Goal: Transaction & Acquisition: Obtain resource

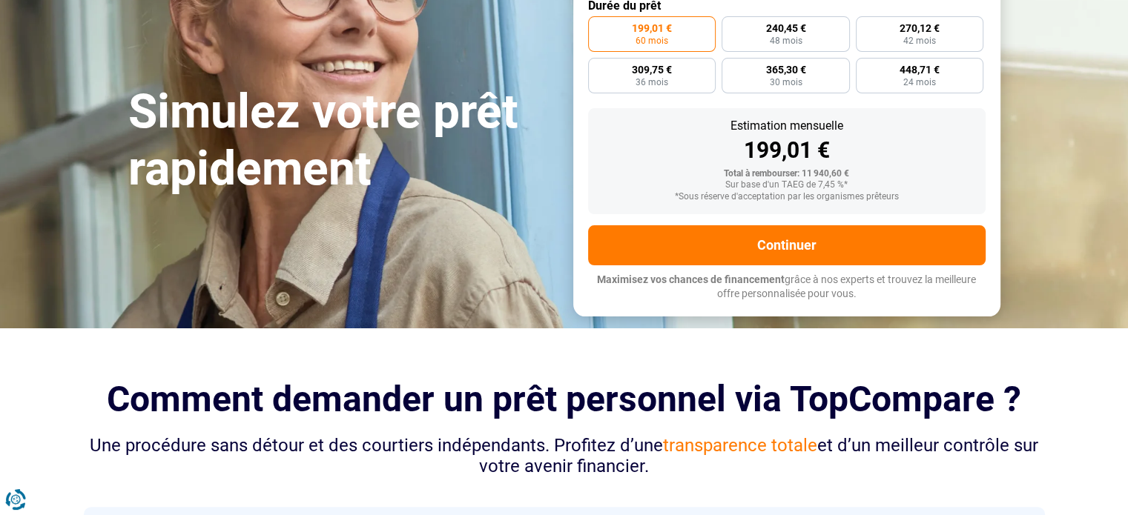
scroll to position [222, 0]
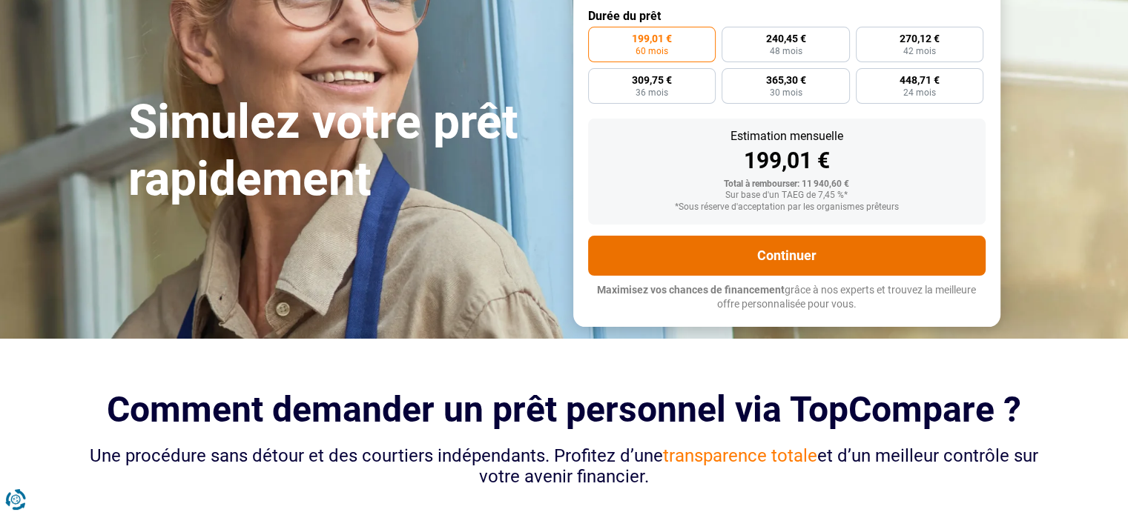
click at [820, 258] on button "Continuer" at bounding box center [786, 256] width 397 height 40
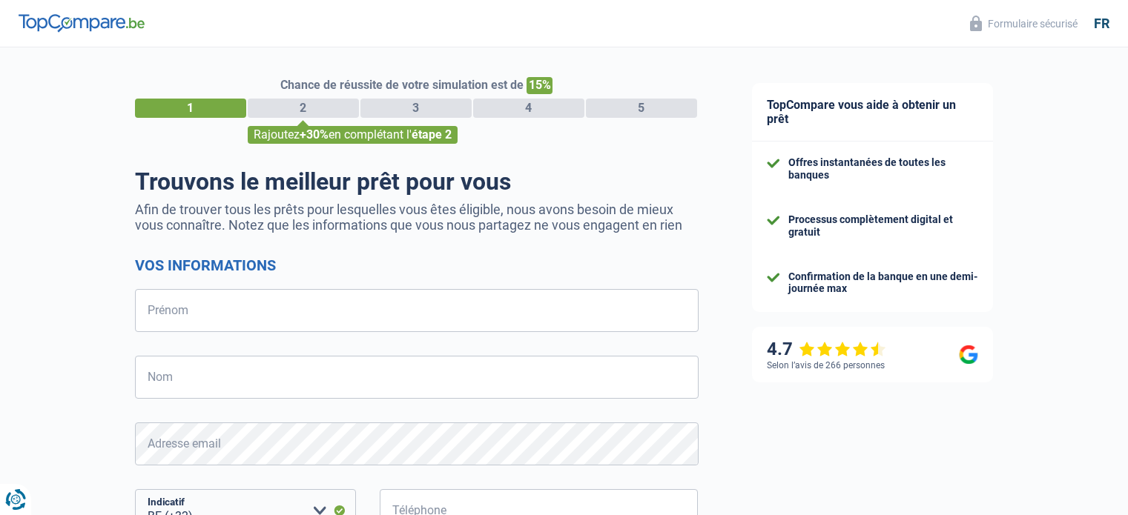
select select "32"
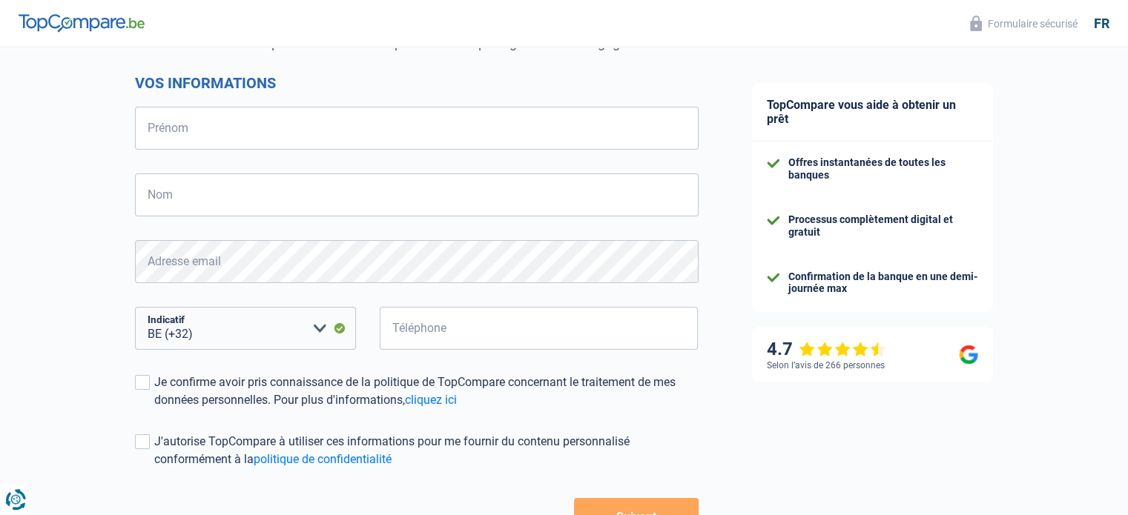
scroll to position [217, 0]
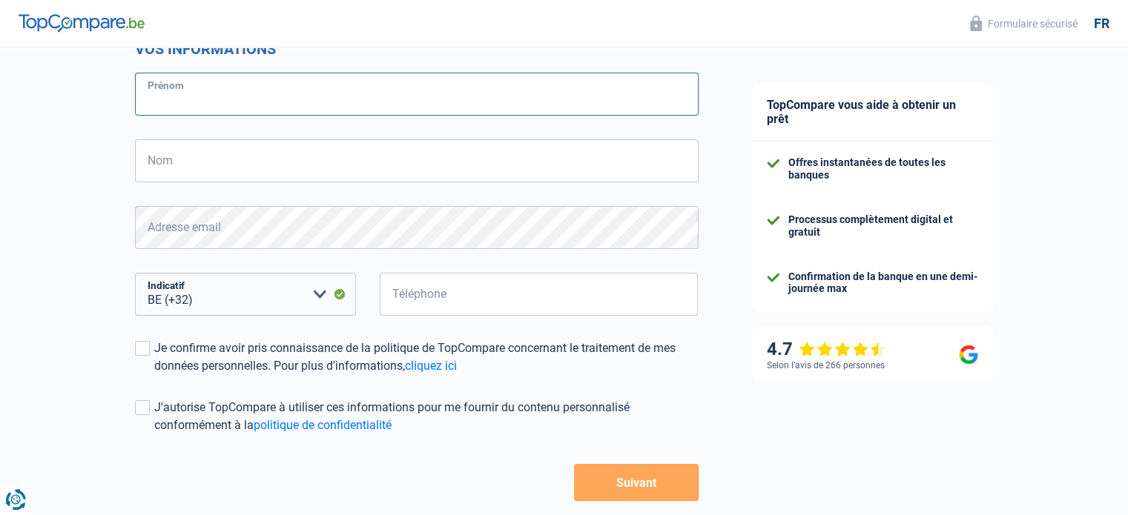
click at [254, 93] on input "Prénom" at bounding box center [417, 94] width 564 height 43
type input "CHATZIDIMITRIOU"
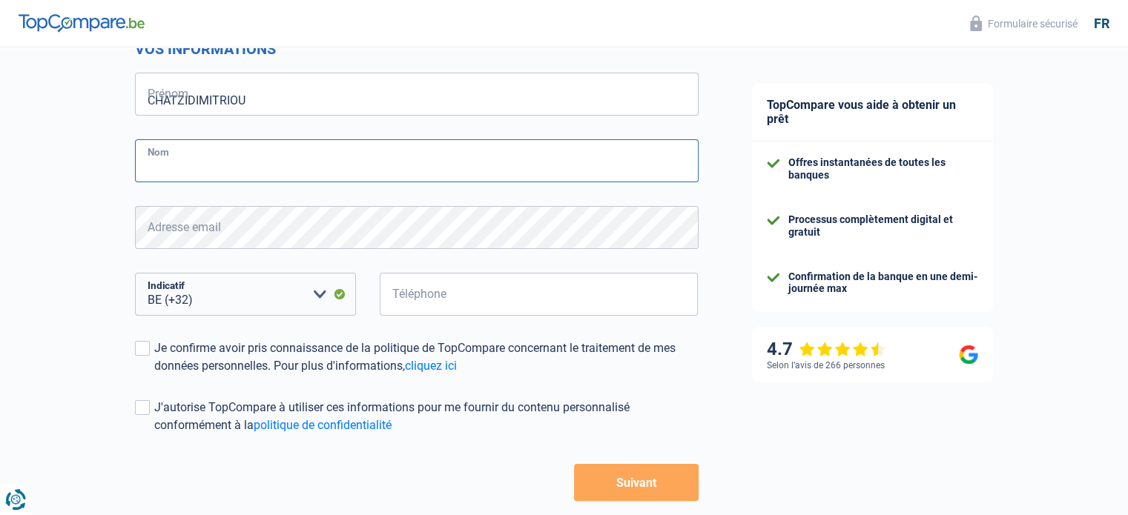
type input "[PERSON_NAME]"
type input "473931010"
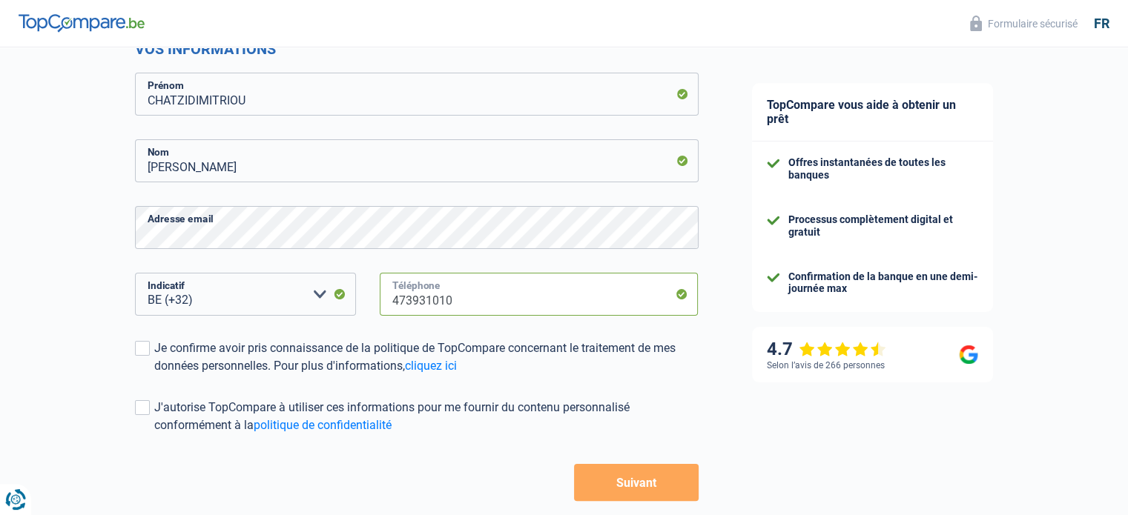
click at [475, 299] on input "473931010" at bounding box center [539, 294] width 319 height 43
click at [89, 346] on div "Chance de réussite de votre simulation est de 15% 1 2 3 4 5 Rajoutez +30% en co…" at bounding box center [362, 204] width 725 height 759
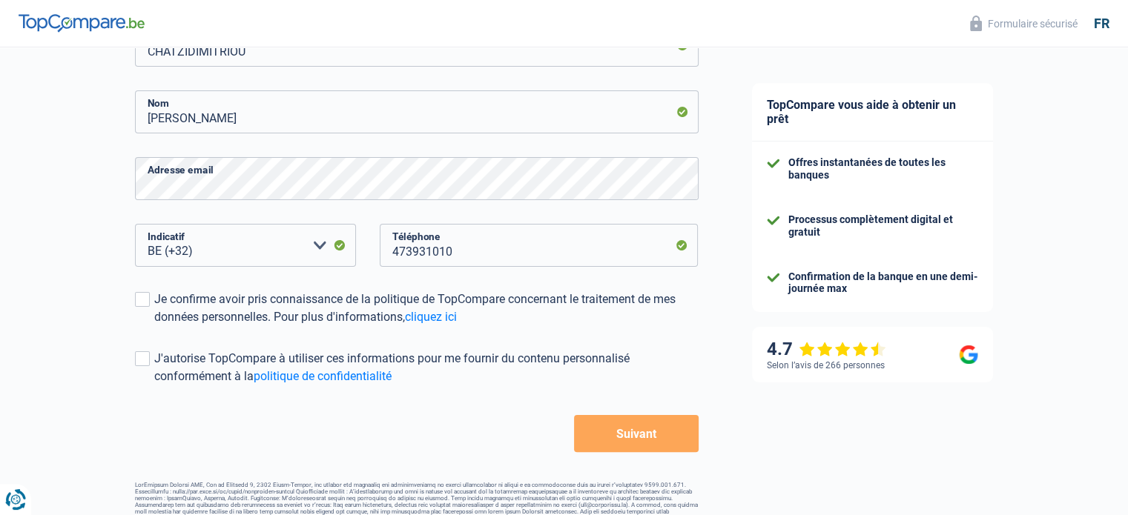
scroll to position [291, 0]
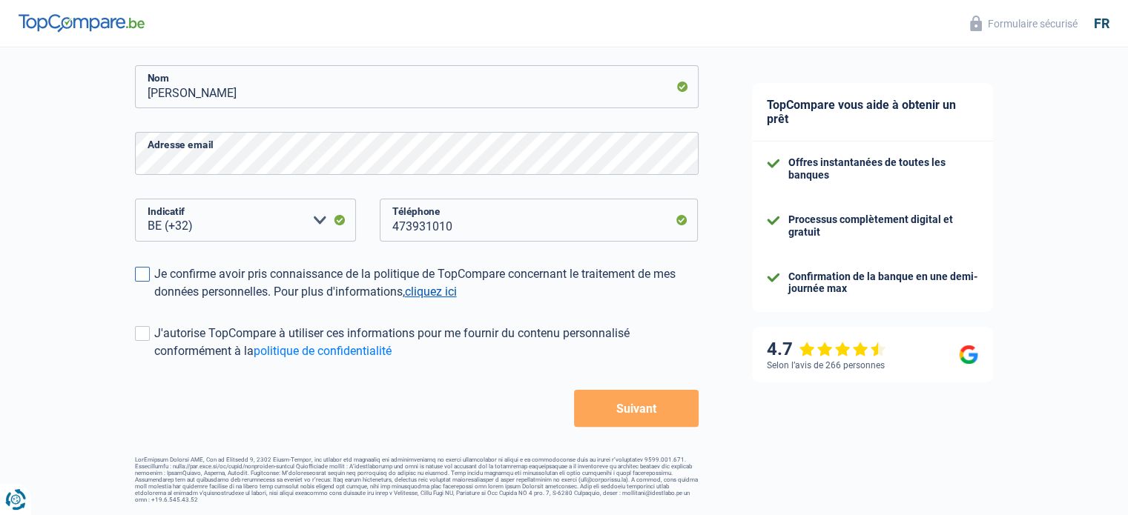
click at [435, 297] on link "cliquez ici" at bounding box center [431, 292] width 52 height 14
click at [142, 275] on span at bounding box center [142, 274] width 15 height 15
click at [154, 301] on input "Je confirme avoir pris connaissance de la politique de TopCompare concernant le…" at bounding box center [154, 301] width 0 height 0
click at [142, 335] on span at bounding box center [142, 333] width 15 height 15
click at [154, 360] on input "J'autorise TopCompare à utiliser ces informations pour me fournir du contenu pe…" at bounding box center [154, 360] width 0 height 0
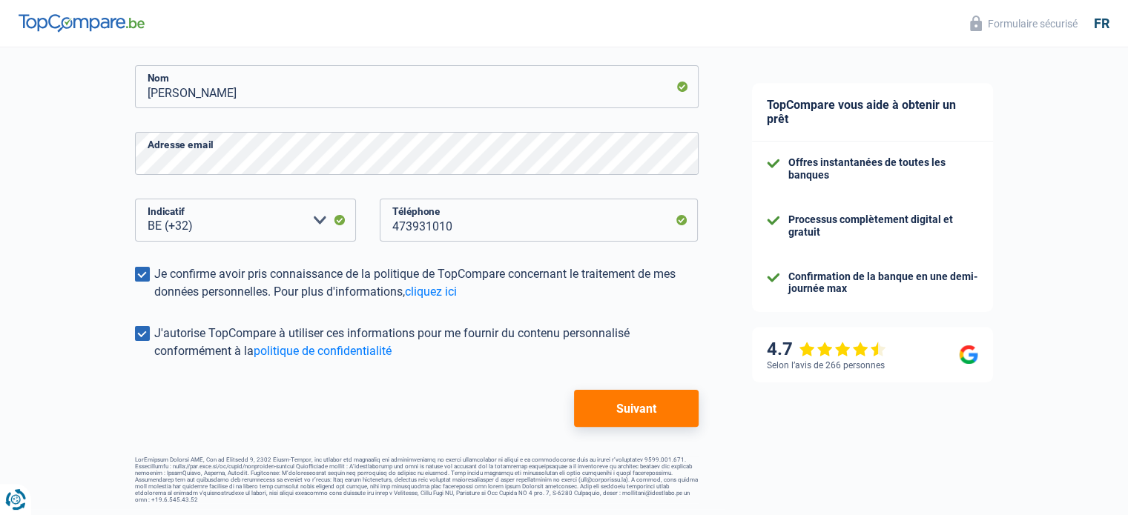
click at [647, 406] on button "Suivant" at bounding box center [636, 408] width 124 height 37
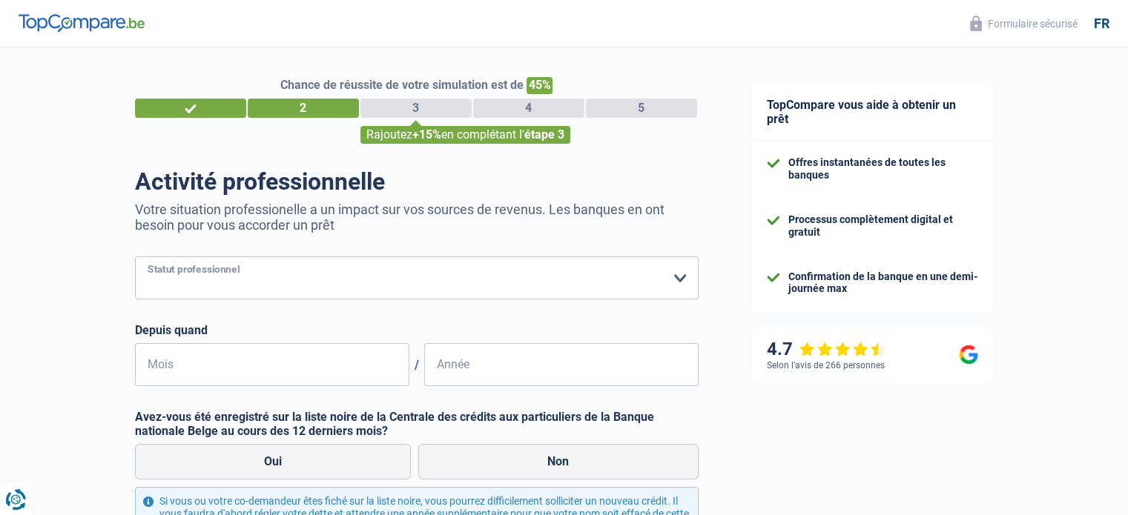
click at [293, 274] on select "Ouvrier Employé privé Employé public Invalide Indépendant Pensionné Chômeur Mut…" at bounding box center [417, 278] width 564 height 43
select select "independent"
click at [135, 257] on select "Ouvrier Employé privé Employé public Invalide Indépendant Pensionné Chômeur Mut…" at bounding box center [417, 278] width 564 height 43
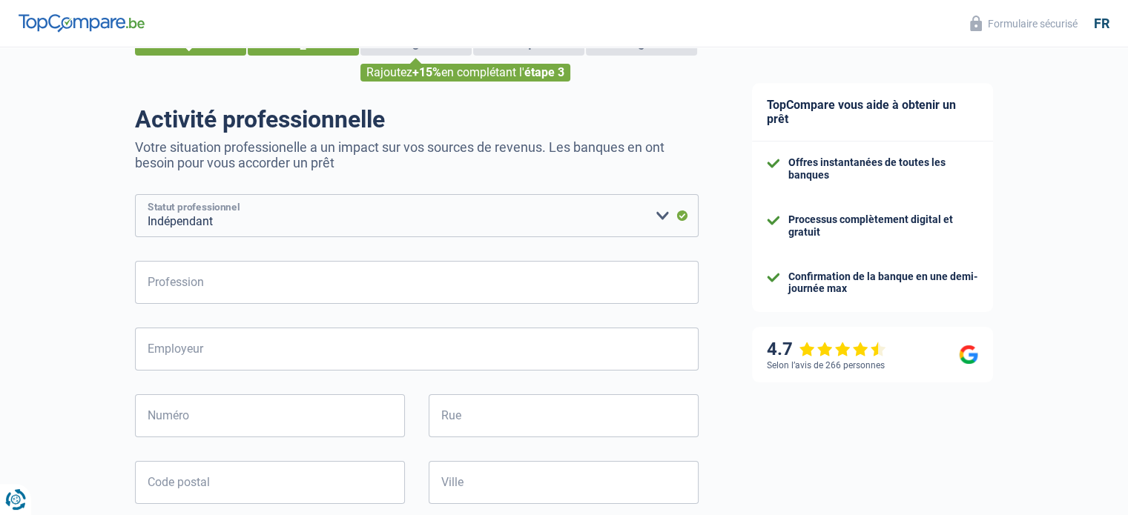
scroll to position [148, 0]
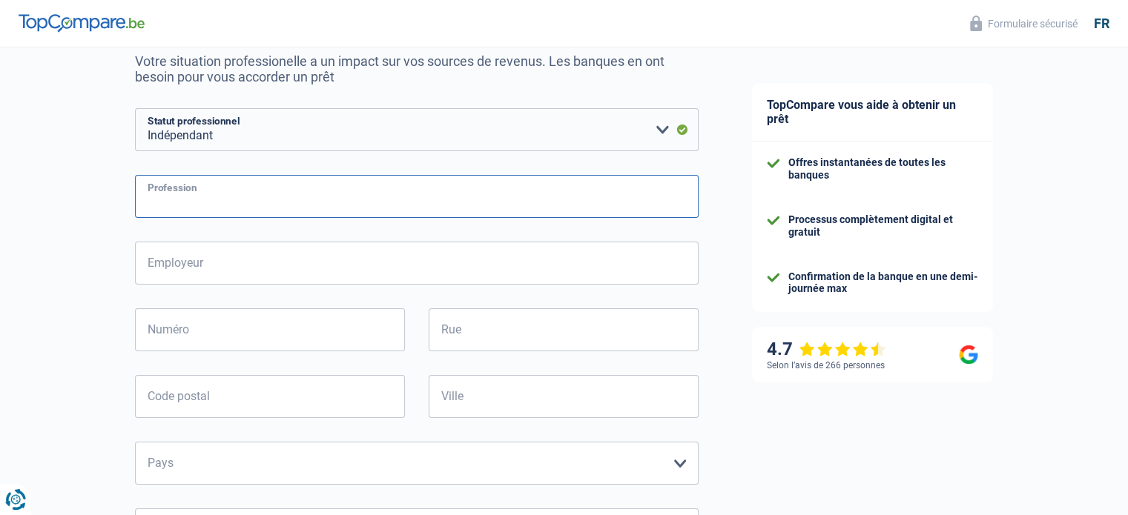
click at [317, 200] on input "Profession" at bounding box center [417, 196] width 564 height 43
type input "r"
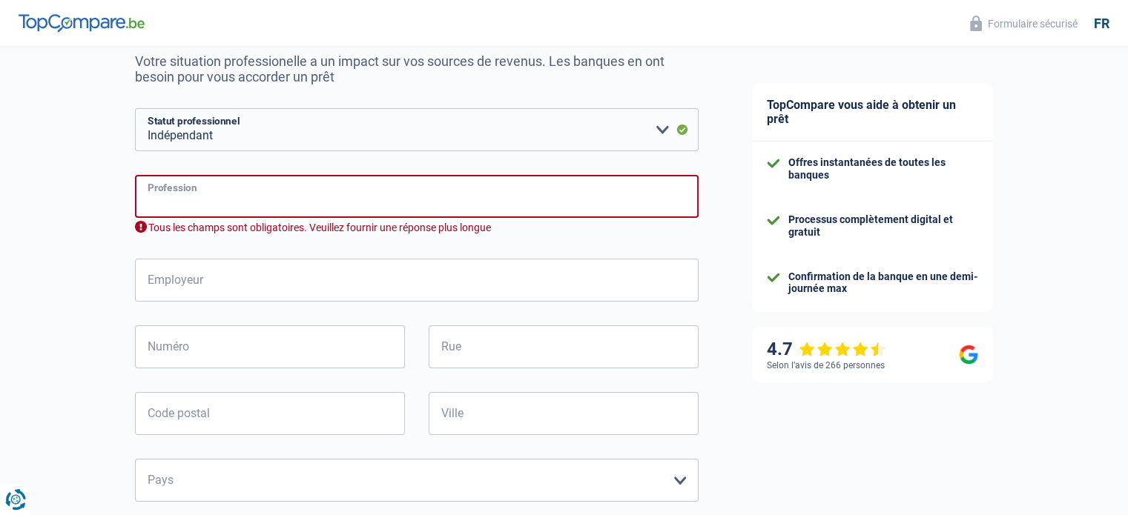
paste input "restaurateur"
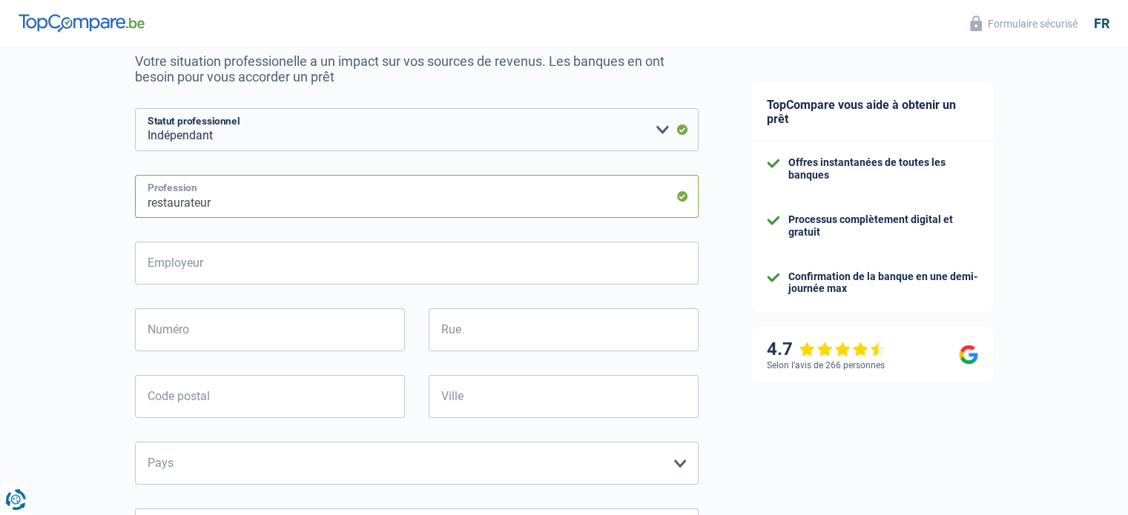
scroll to position [222, 0]
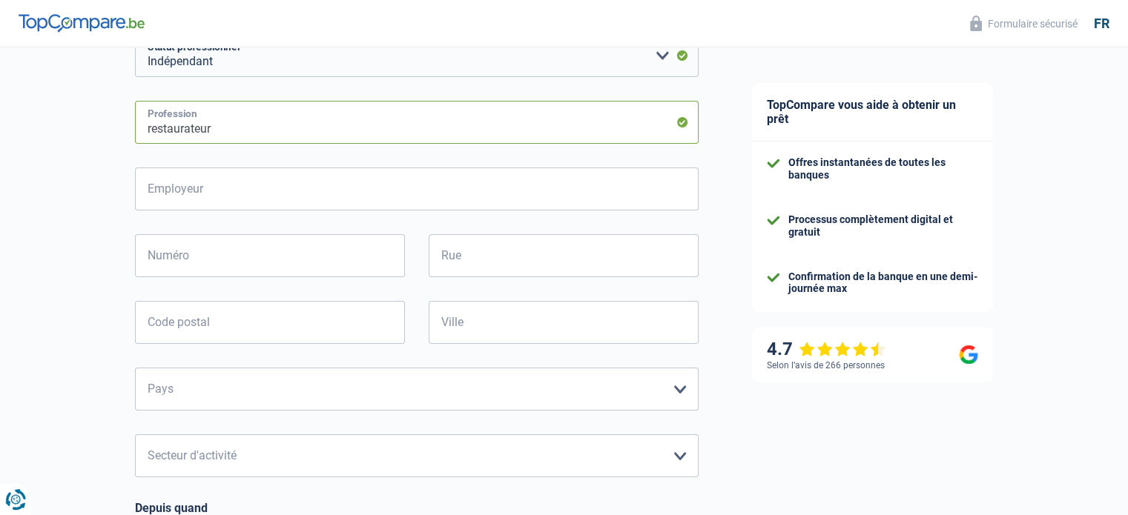
type input "restaurateur"
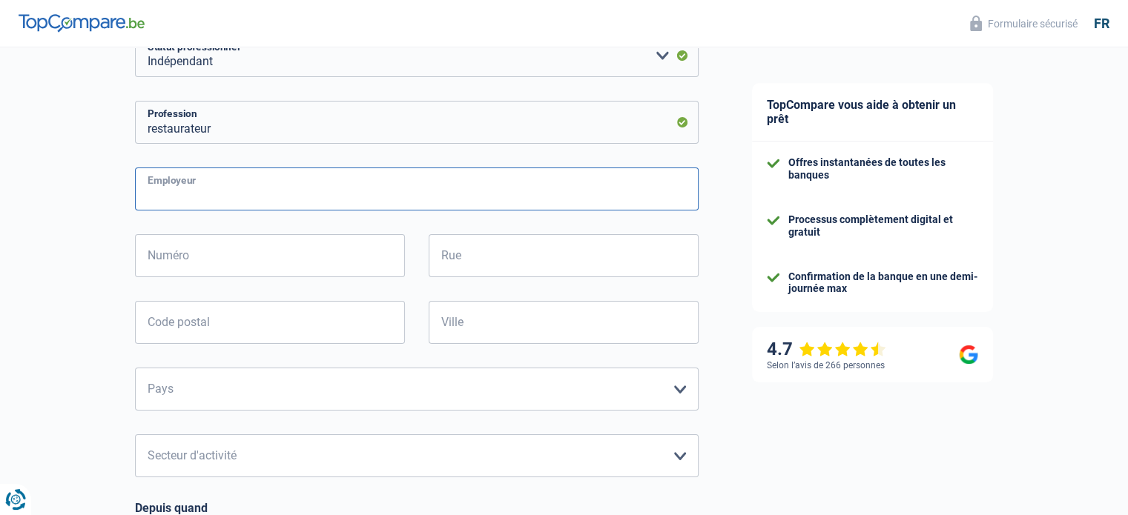
click at [200, 190] on input "Employeur" at bounding box center [417, 189] width 564 height 43
type input "WINE NOT"
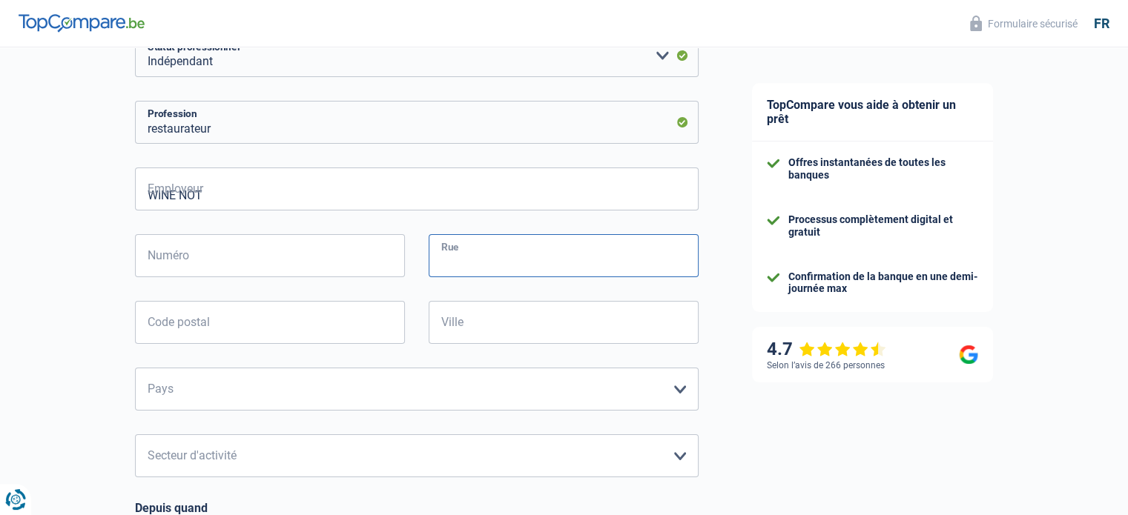
type input "[STREET_ADDRESS][PERSON_NAME]"
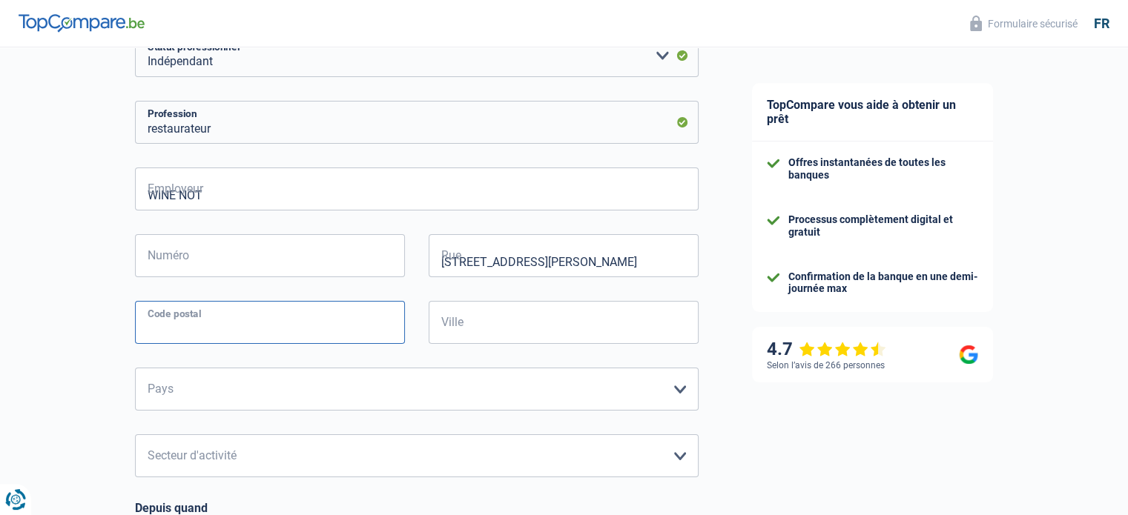
type input "1000"
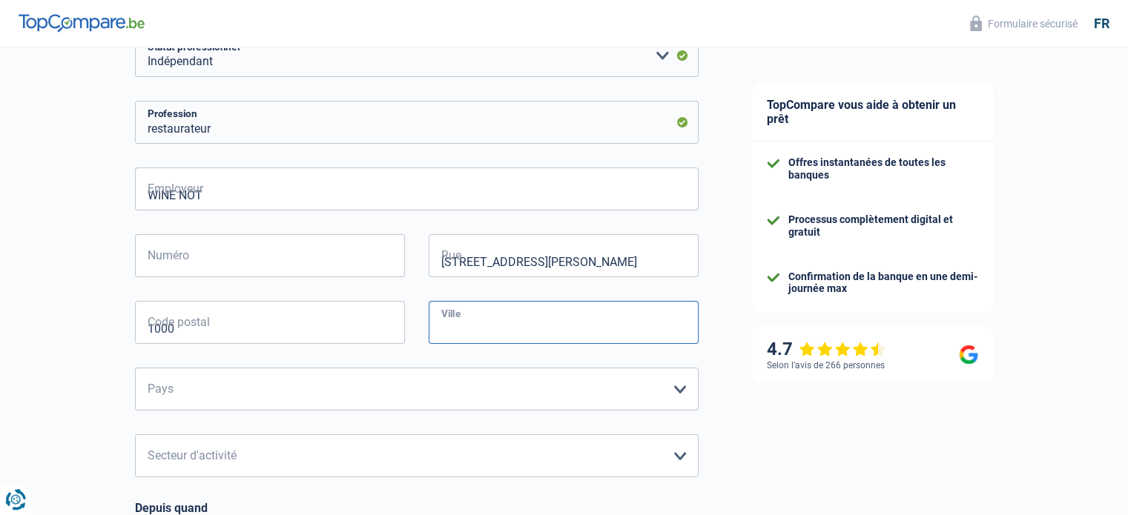
type input "[GEOGRAPHIC_DATA]"
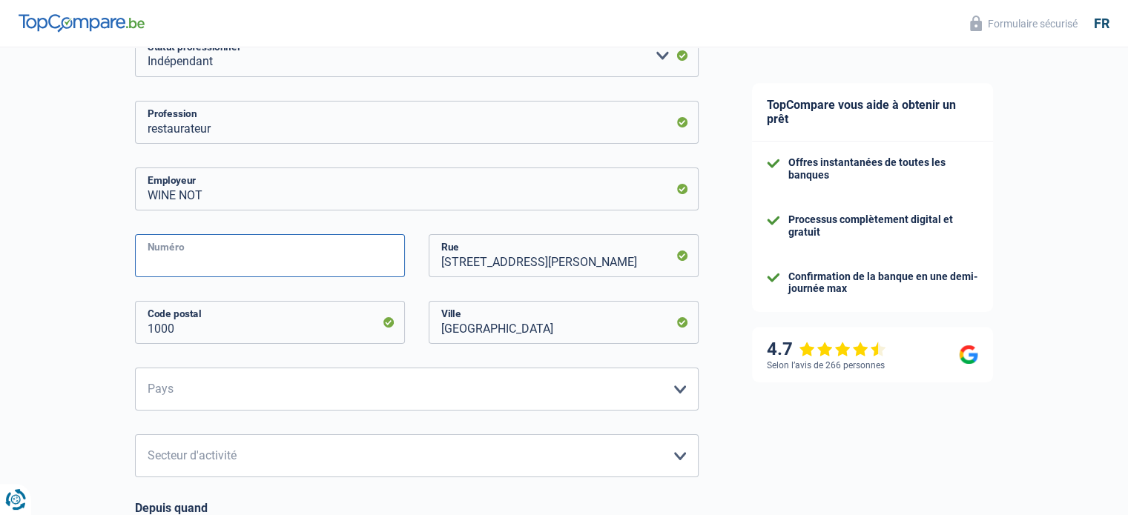
type input "160"
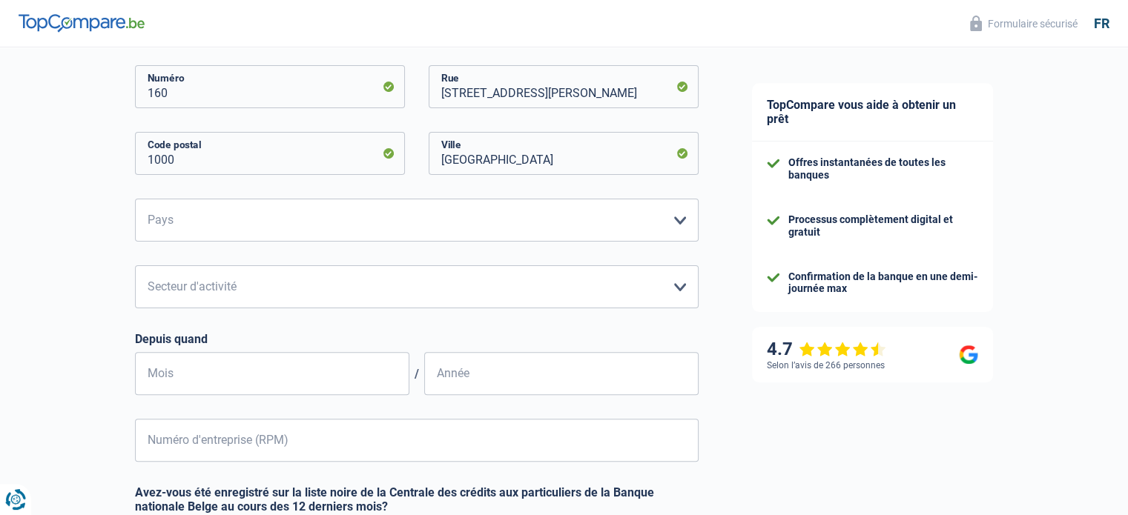
scroll to position [445, 0]
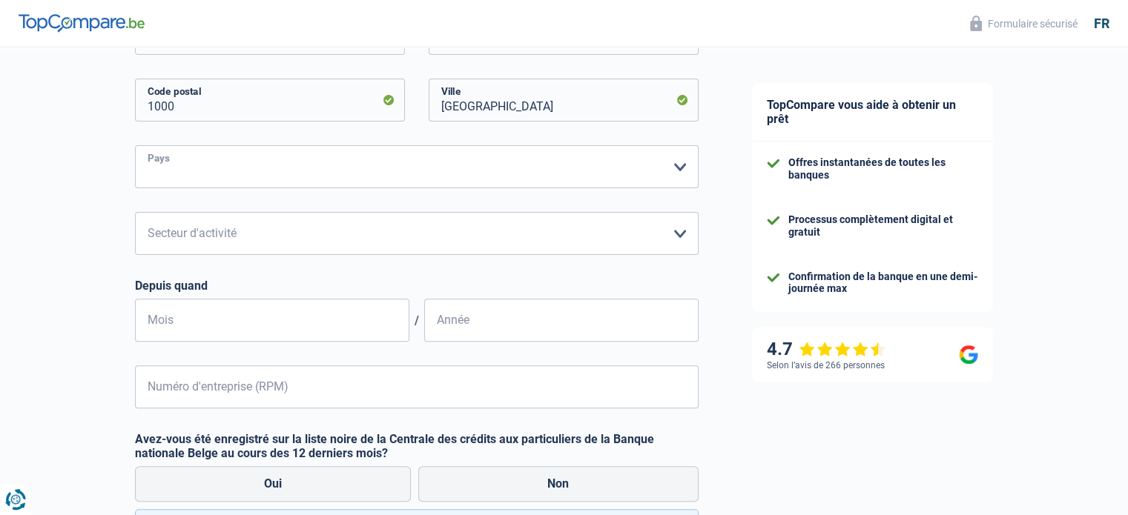
click at [224, 168] on select "Belgique Luxembourg Veuillez sélectionner une option" at bounding box center [417, 166] width 564 height 43
select select "BE"
click at [135, 146] on select "Belgique Luxembourg Veuillez sélectionner une option" at bounding box center [417, 166] width 564 height 43
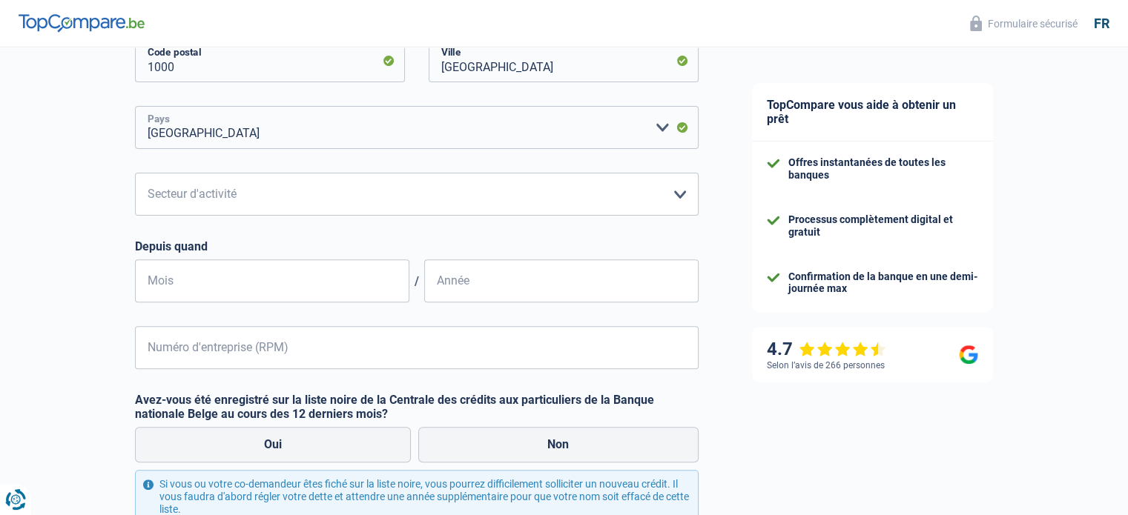
scroll to position [519, 0]
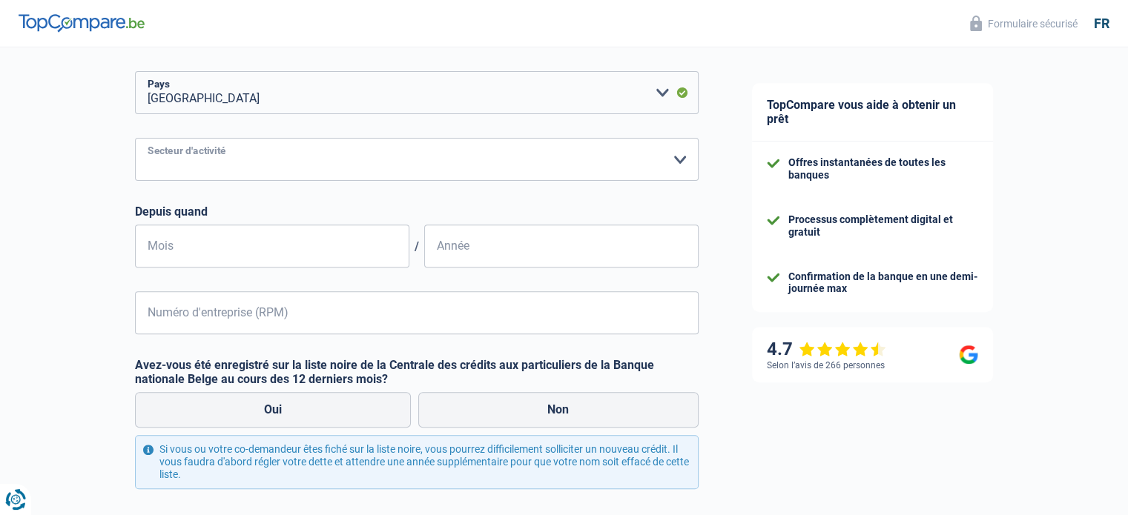
click at [315, 164] on select "Agriculture/Pêche Industrie Horeca Courier/Fitness/Taxi Construction Banques/As…" at bounding box center [417, 159] width 564 height 43
select select "hrc"
click at [135, 139] on select "Agriculture/Pêche Industrie Horeca Courier/Fitness/Taxi Construction Banques/As…" at bounding box center [417, 159] width 564 height 43
click at [292, 244] on input "Mois" at bounding box center [272, 246] width 274 height 43
type input "01"
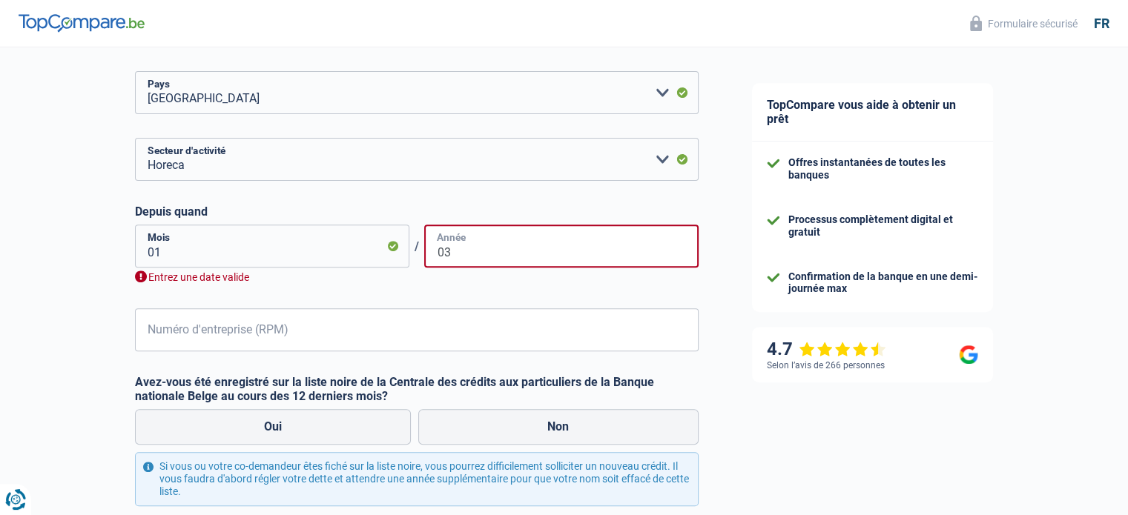
type input "0"
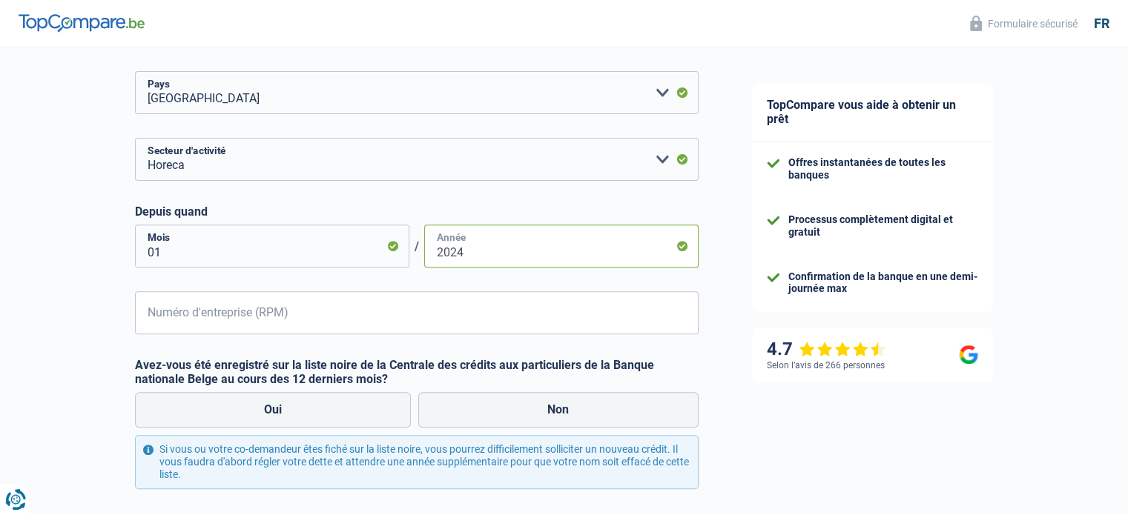
type input "2024"
click at [168, 254] on input "01" at bounding box center [272, 246] width 274 height 43
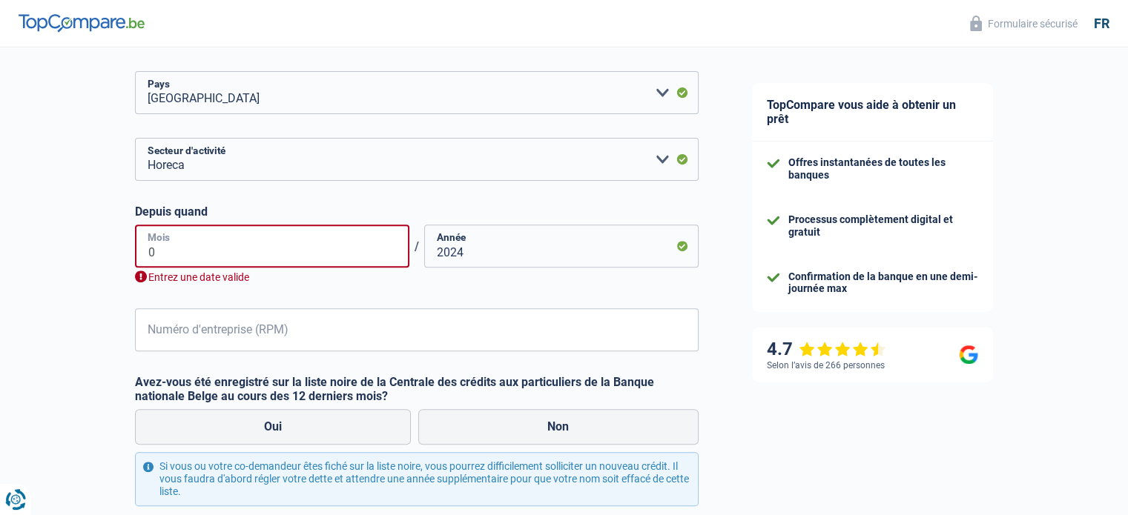
type input "03"
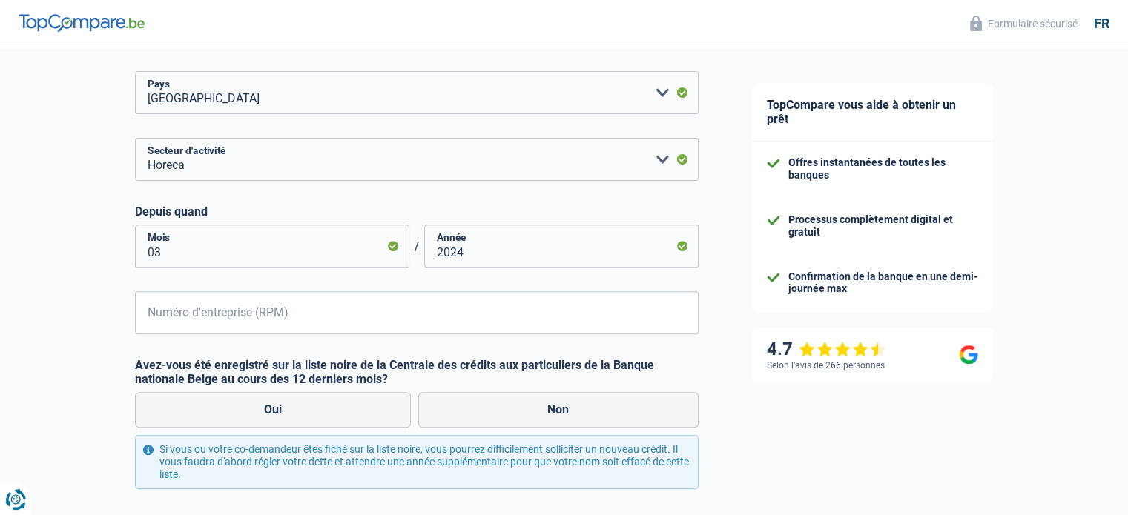
click at [109, 271] on div "Chance de réussite de votre simulation est de 45% 1 2 3 4 5 Rajoutez +15% en co…" at bounding box center [362, 80] width 725 height 1116
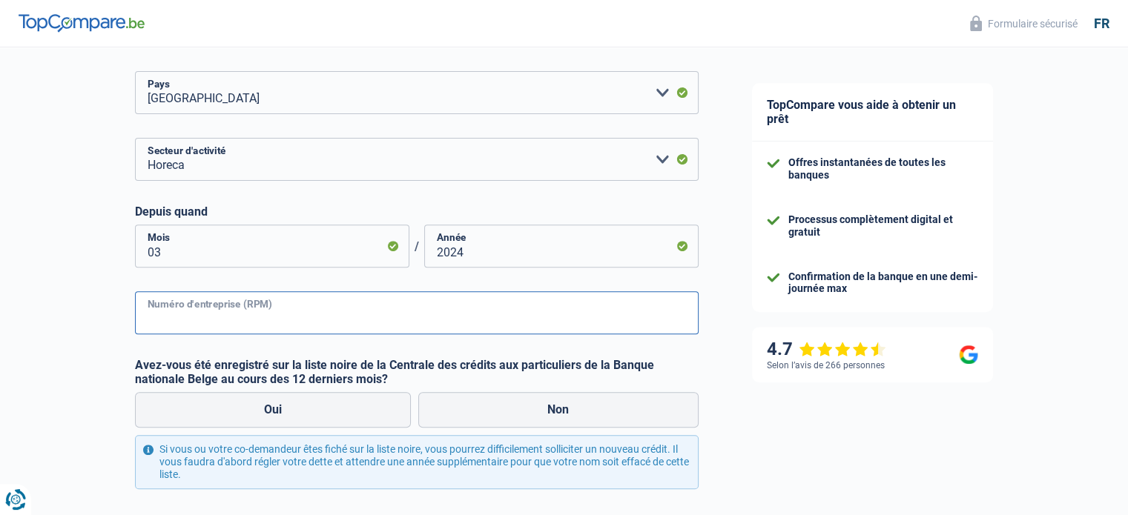
click at [276, 322] on input "Numéro d'entreprise (RPM)" at bounding box center [417, 312] width 564 height 43
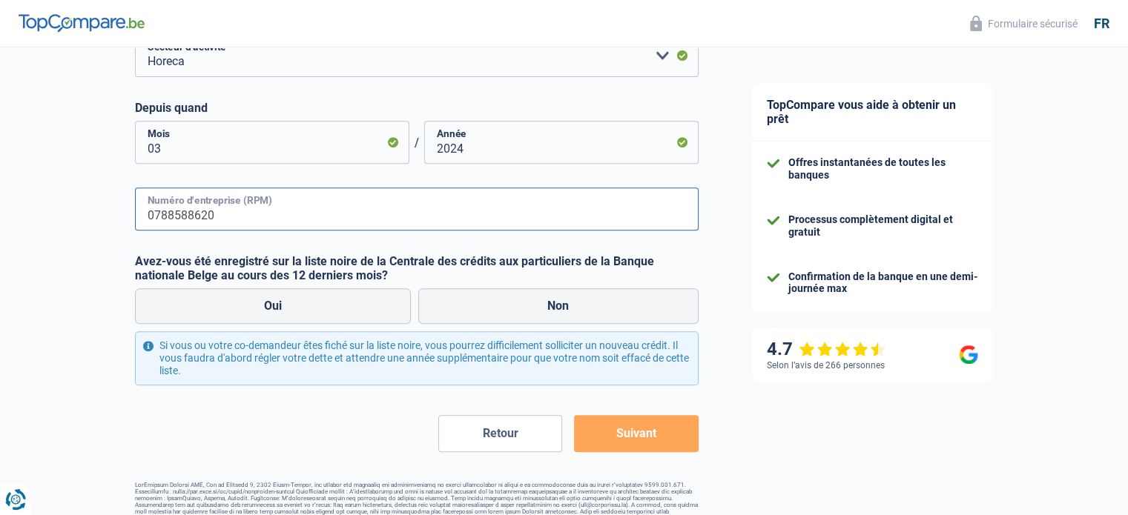
scroll to position [648, 0]
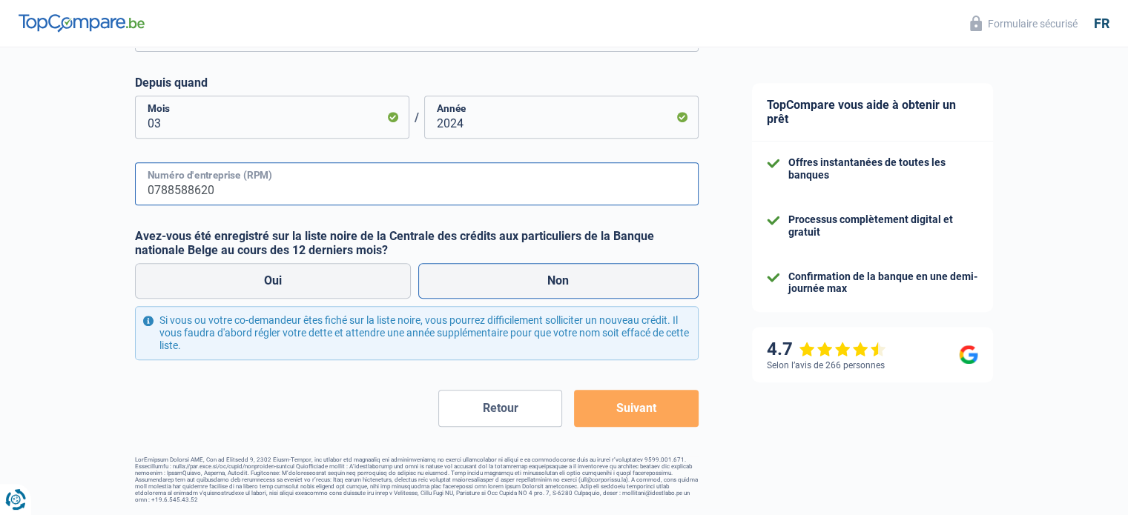
type input "0788588620"
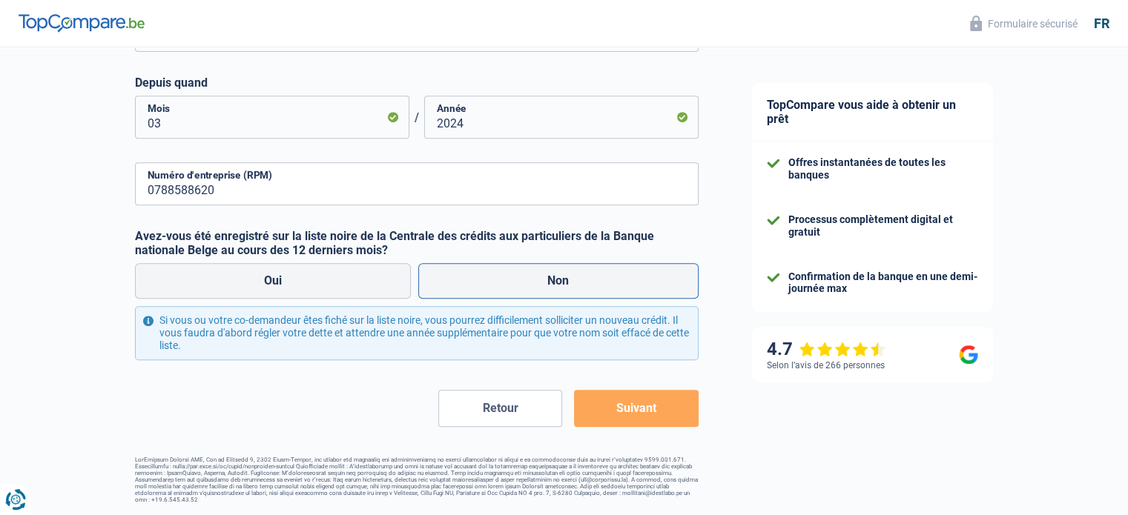
click at [587, 281] on label "Non" at bounding box center [558, 281] width 280 height 36
click at [587, 281] on input "Non" at bounding box center [558, 281] width 280 height 36
radio input "true"
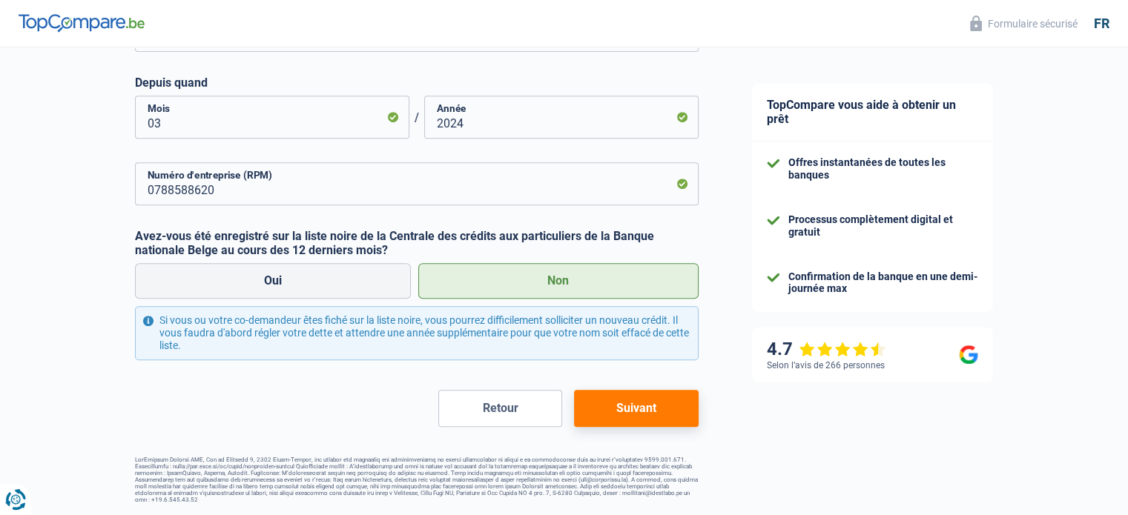
click at [647, 409] on button "Suivant" at bounding box center [636, 408] width 124 height 37
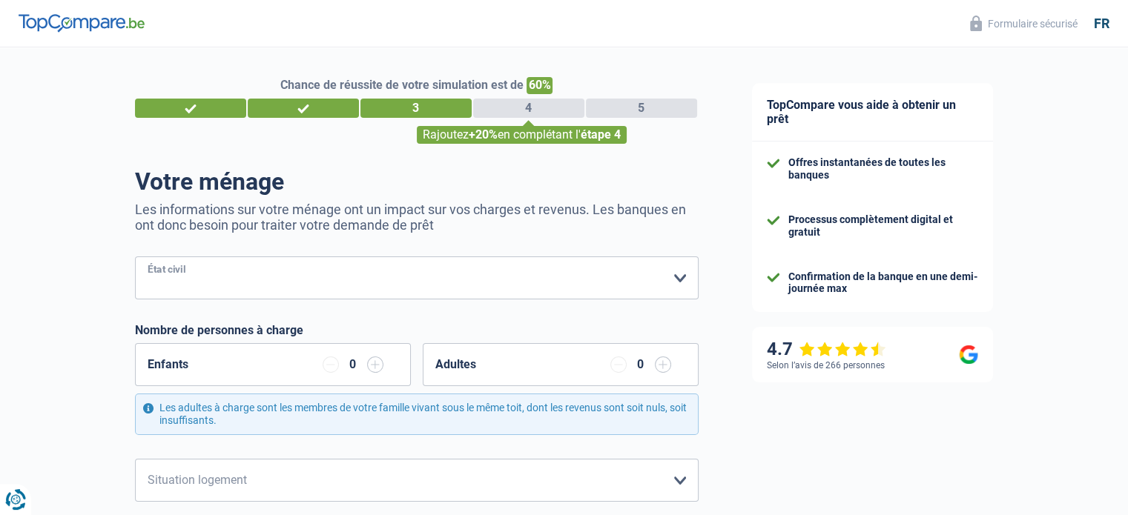
click at [679, 278] on select "[PERSON_NAME](e) Cohabitant(e) légal(e) Divorcé(e) Veuf(ve) Séparé (de fait) Ve…" at bounding box center [417, 278] width 564 height 43
select select "single"
click at [135, 257] on select "[PERSON_NAME](e) Cohabitant(e) légal(e) Divorcé(e) Veuf(ve) Séparé (de fait) Ve…" at bounding box center [417, 278] width 564 height 43
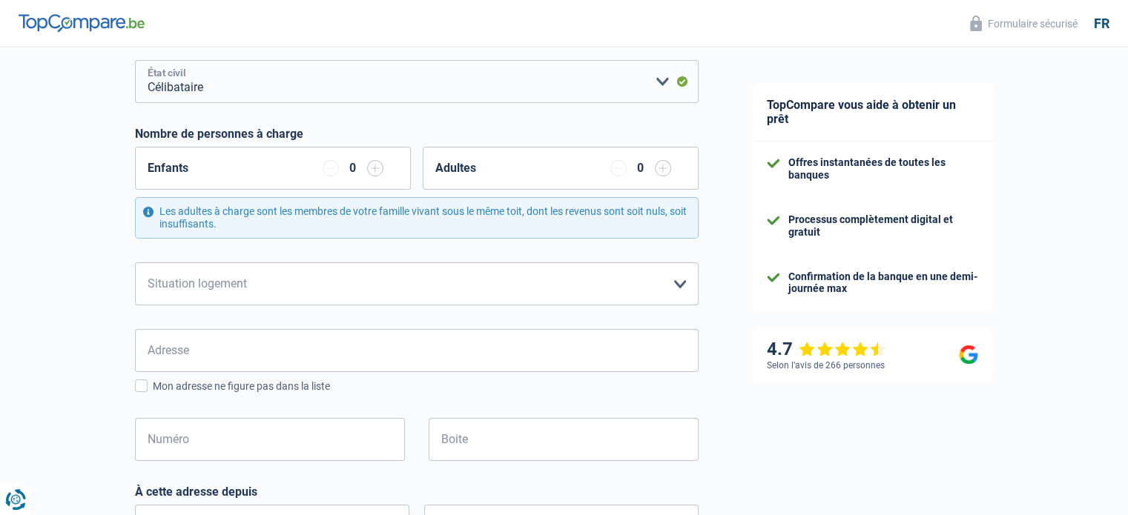
scroll to position [222, 0]
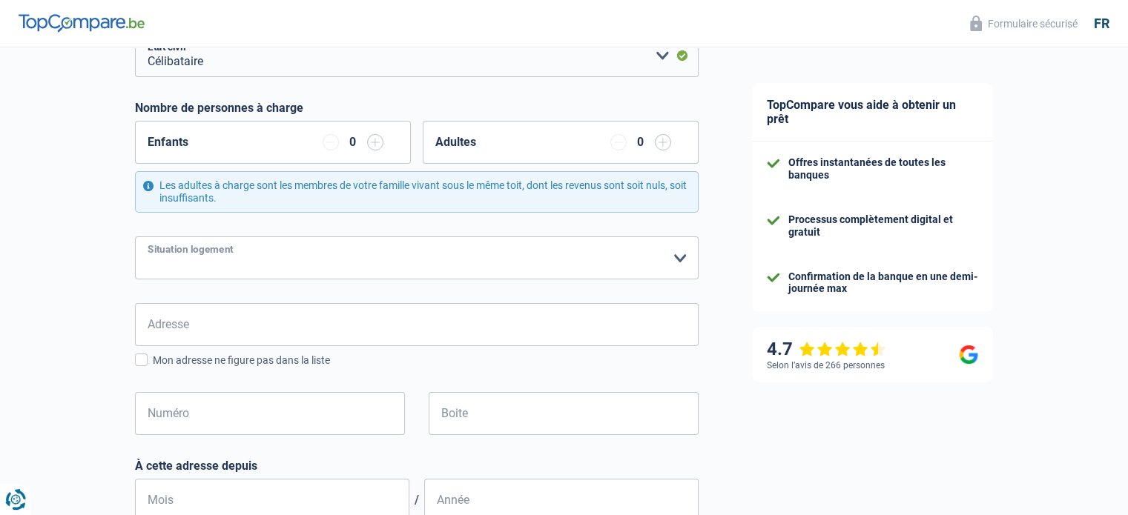
click at [316, 258] on select "Locataire Propriétaire avec prêt hypothécaire Propriétaire sans prêt hypothécai…" at bounding box center [417, 258] width 564 height 43
select select "liveWithParents"
click at [135, 237] on select "Locataire Propriétaire avec prêt hypothécaire Propriétaire sans prêt hypothécai…" at bounding box center [417, 258] width 564 height 43
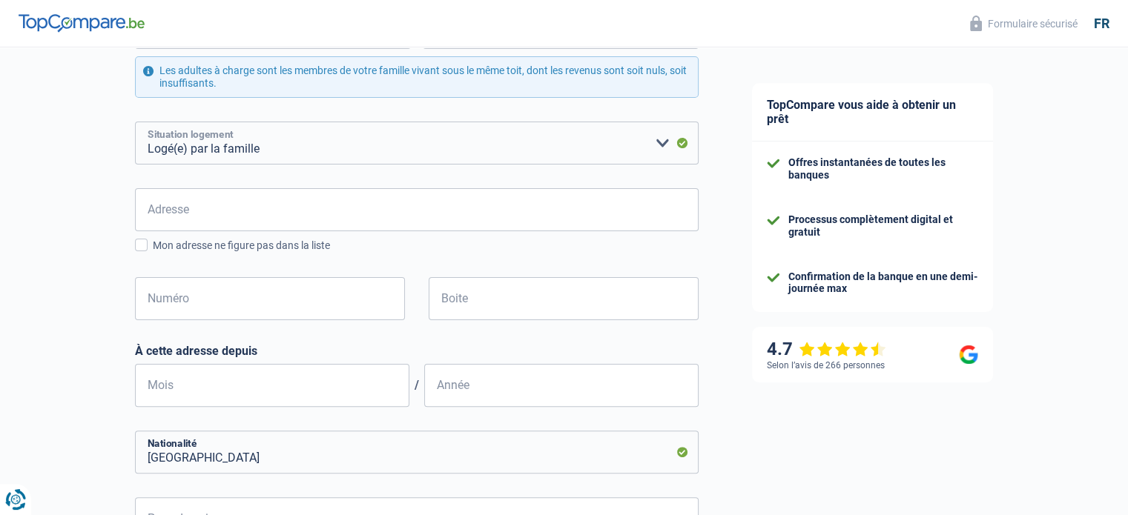
scroll to position [371, 0]
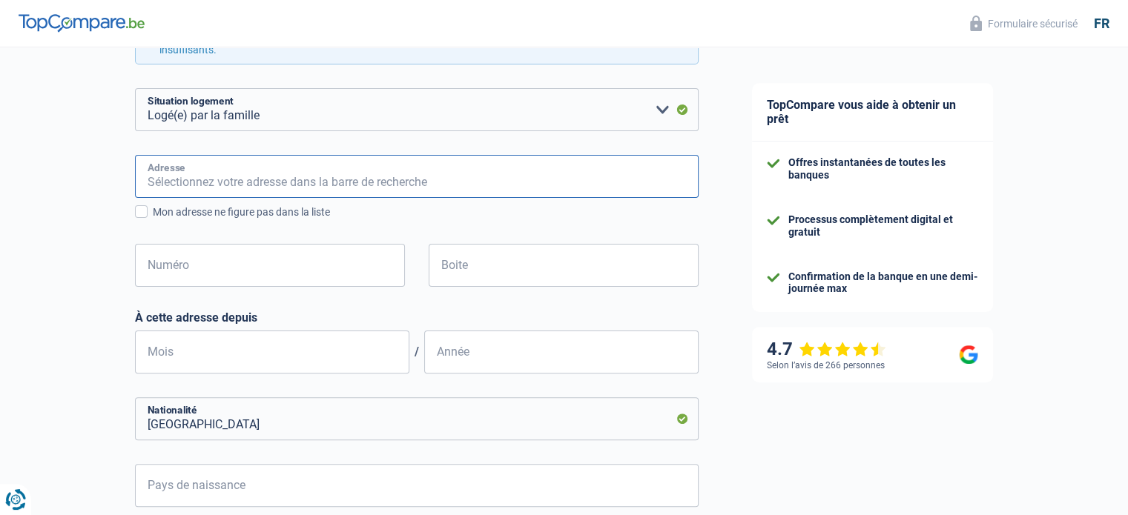
click at [372, 183] on input "Adresse" at bounding box center [417, 176] width 564 height 43
type input "Victor [STREET_ADDRESS]"
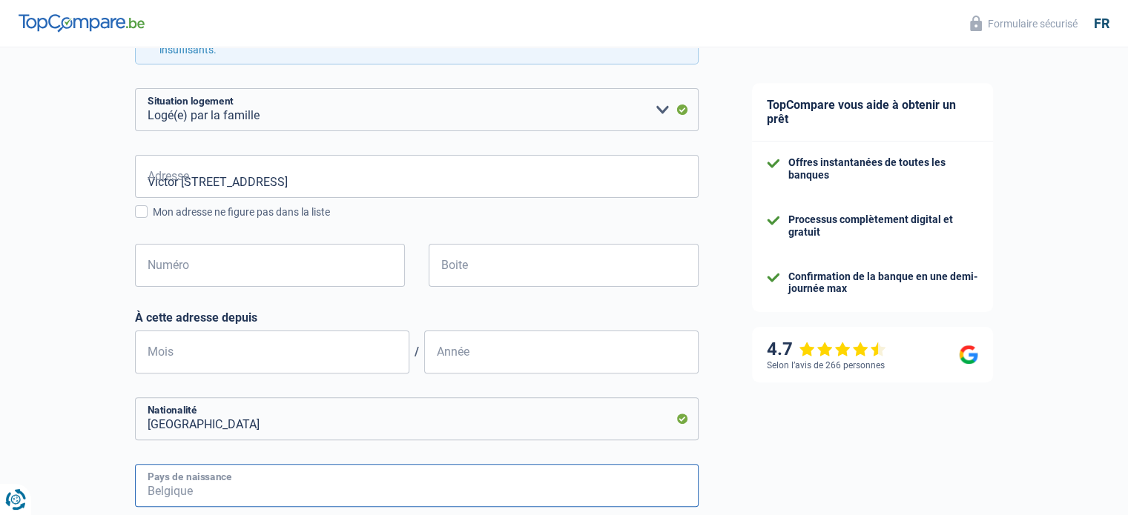
type input "Βέλγιο"
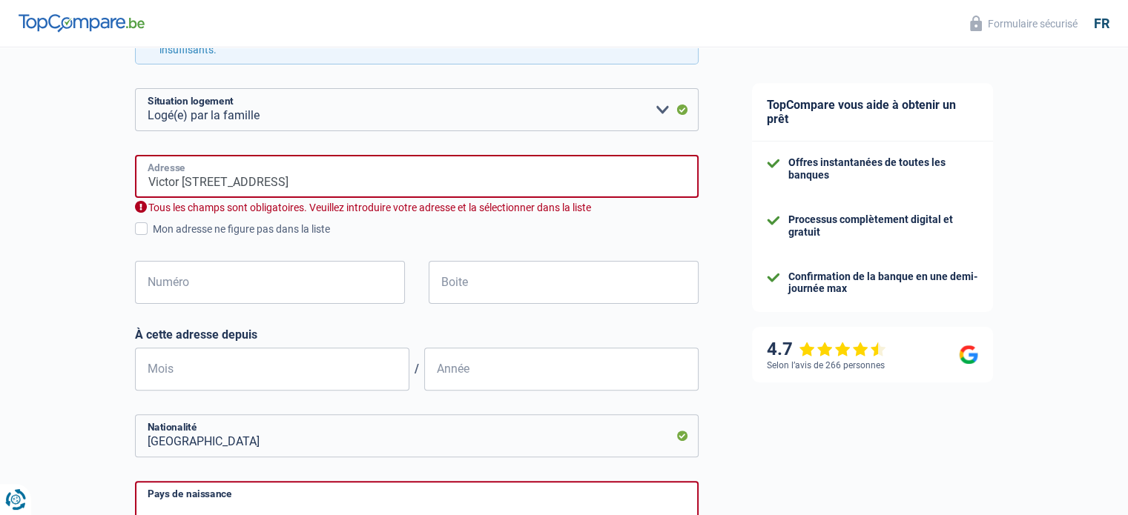
type input "Βέλγιο"
click at [141, 230] on span at bounding box center [141, 228] width 13 height 13
click at [153, 237] on input "Mon adresse ne figure pas dans la liste" at bounding box center [153, 237] width 0 height 0
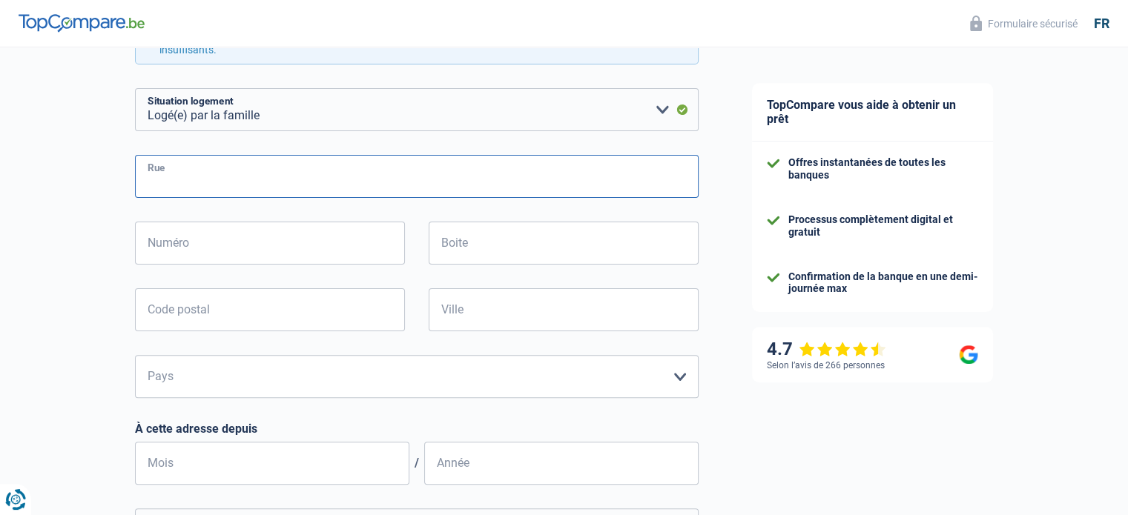
click at [303, 175] on input "Rue" at bounding box center [417, 176] width 564 height 43
type input "[PERSON_NAME]"
type input "27"
type input "1600"
type input "SINT-[PERSON_NAME]"
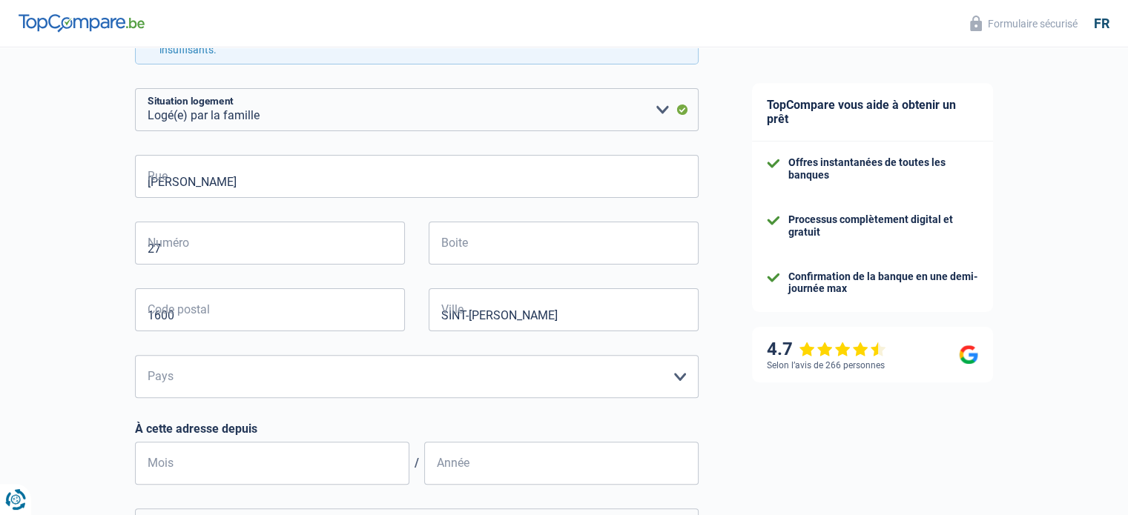
type input "SINT-[PERSON_NAME]"
type input "[PERSON_NAME]"
click at [95, 214] on div "Chance de réussite de votre simulation est de 60% 1 2 3 4 5 Rajoutez +20% en co…" at bounding box center [362, 294] width 725 height 1247
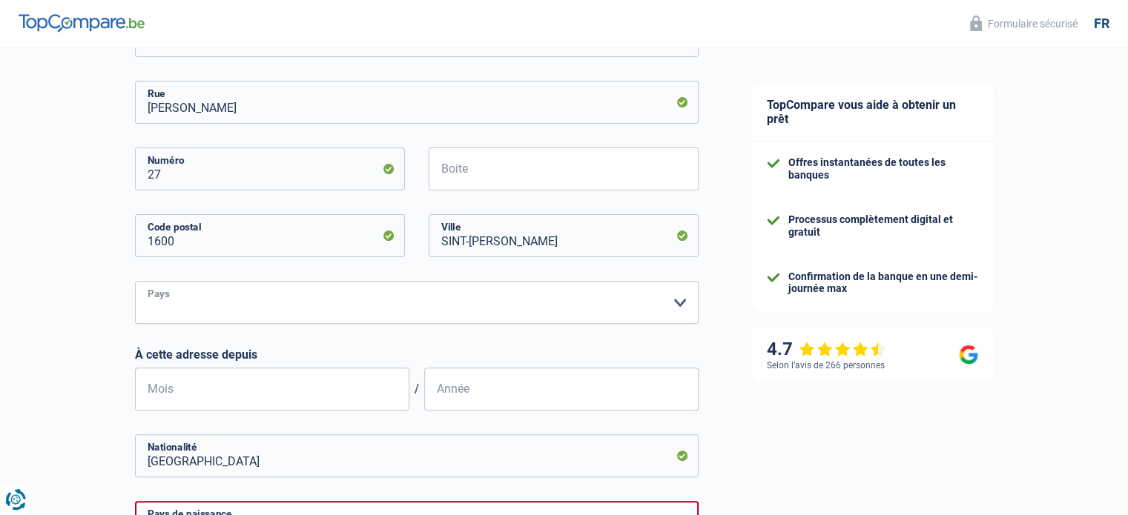
click at [683, 305] on select "Belgique Luxembourg Veuillez sélectionner une option" at bounding box center [417, 302] width 564 height 43
select select "BE"
click at [135, 281] on select "Belgique Luxembourg Veuillez sélectionner une option" at bounding box center [417, 302] width 564 height 43
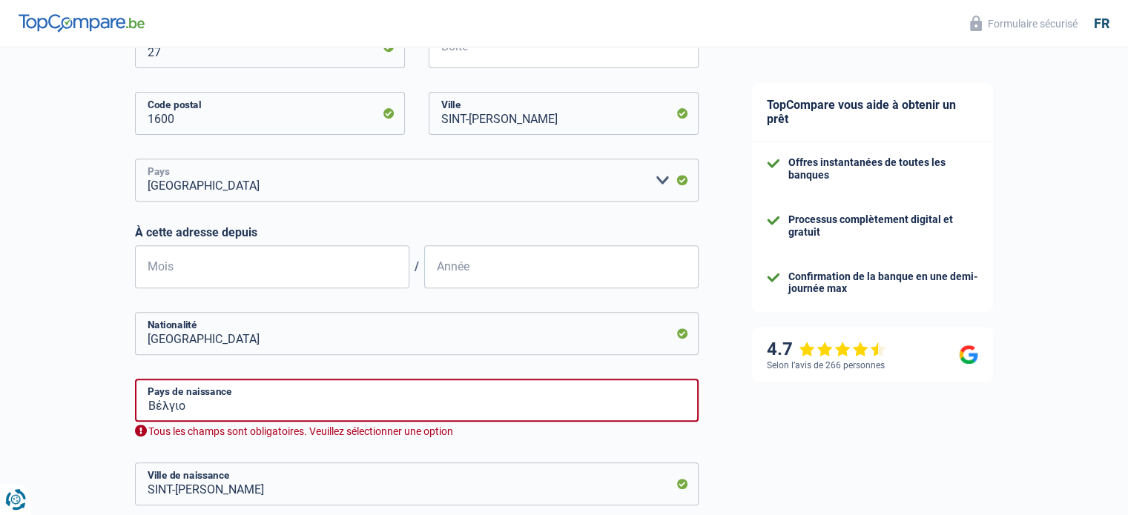
scroll to position [593, 0]
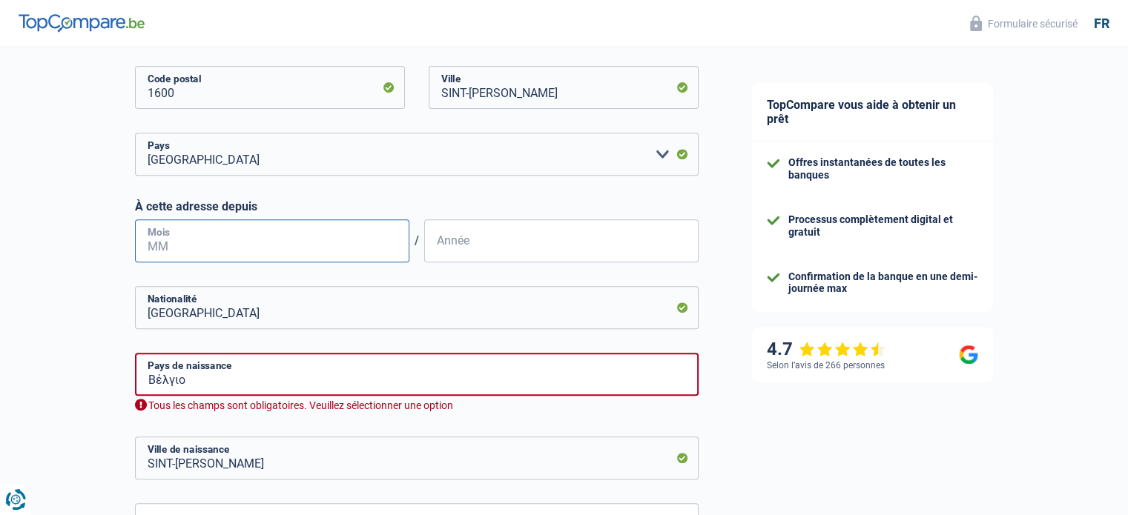
click at [246, 241] on input "Mois" at bounding box center [272, 241] width 274 height 43
type input "06"
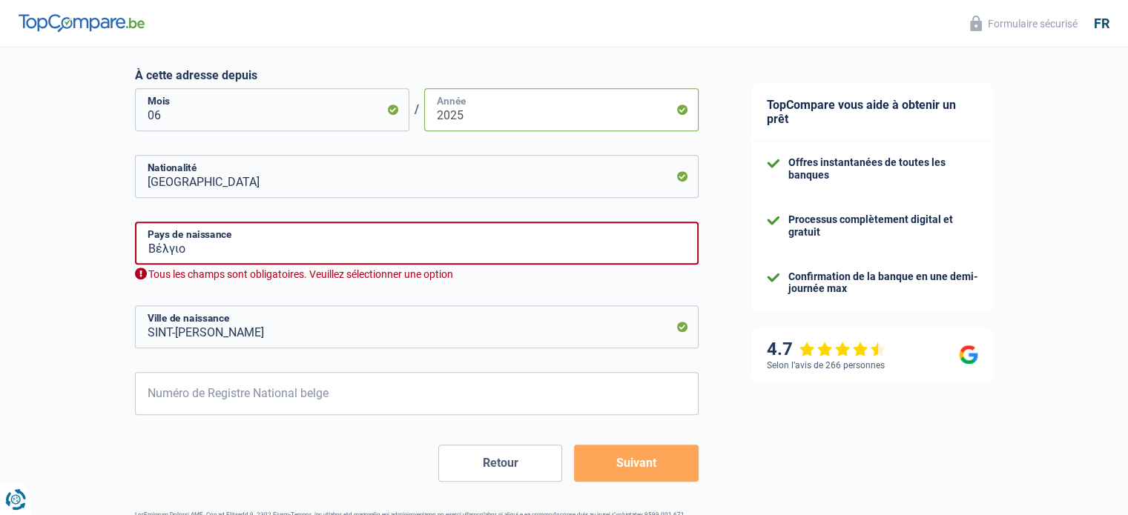
scroll to position [742, 0]
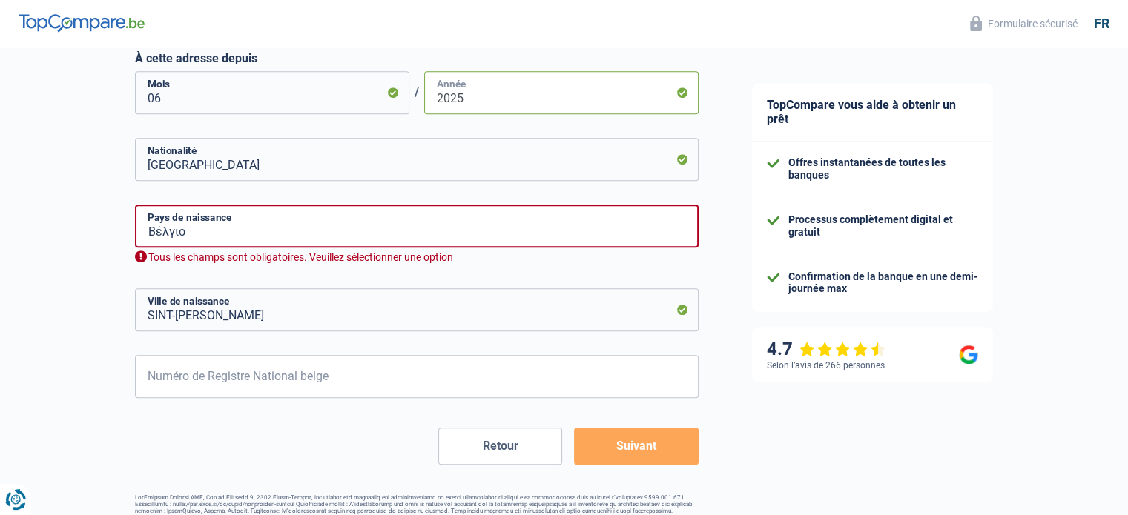
type input "2025"
click at [255, 239] on input "Βέλγιο" at bounding box center [417, 226] width 564 height 43
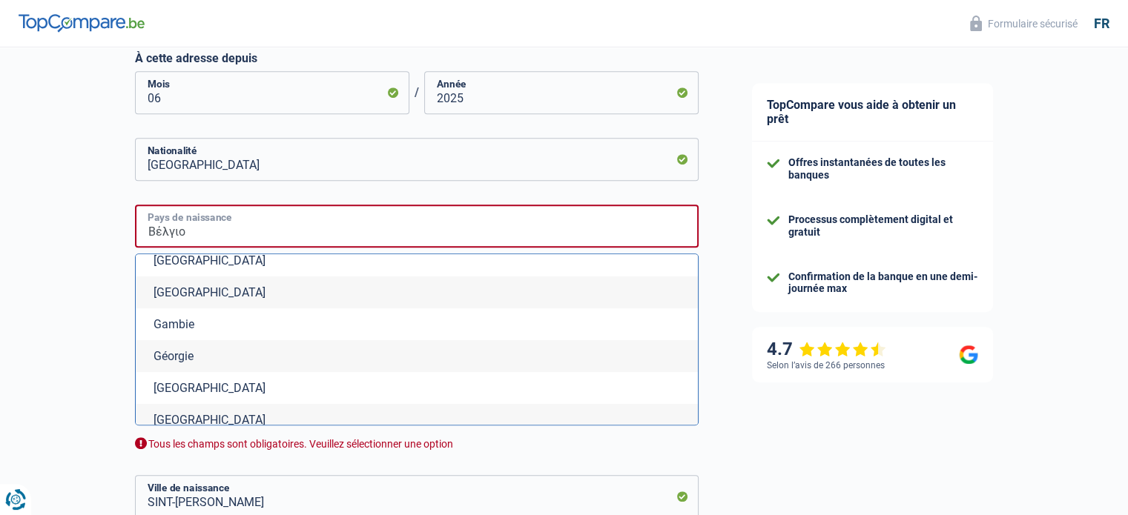
scroll to position [2076, 0]
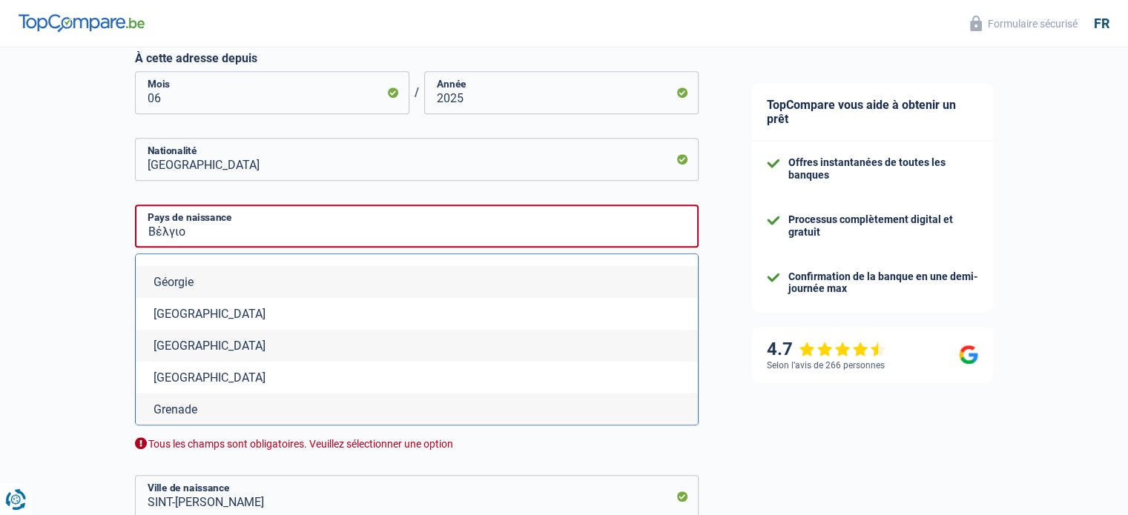
click at [178, 385] on li "[GEOGRAPHIC_DATA]" at bounding box center [417, 378] width 562 height 32
type input "[GEOGRAPHIC_DATA]"
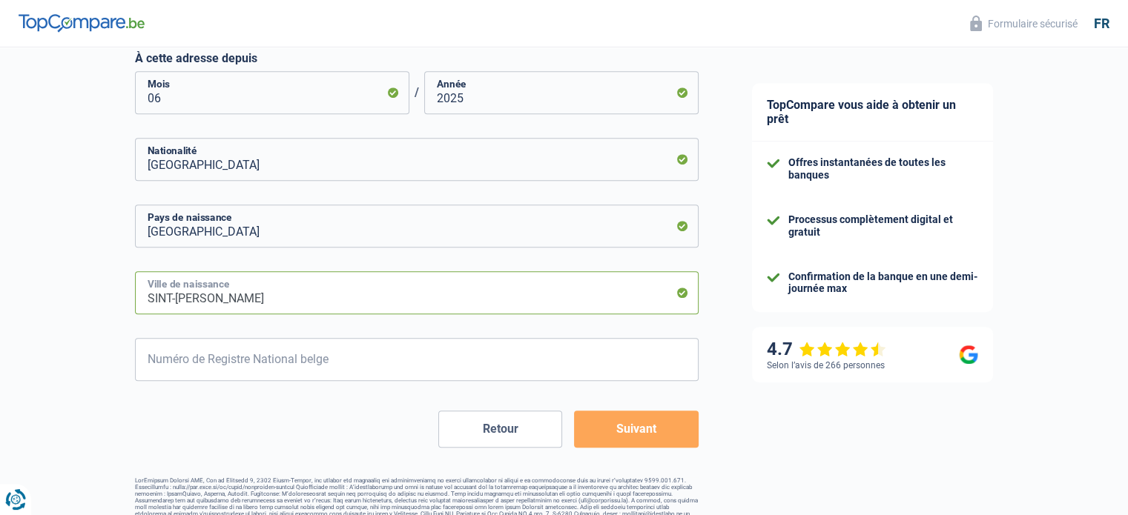
click at [285, 308] on input "SINT-[PERSON_NAME]" at bounding box center [417, 292] width 564 height 43
type input "S"
type input "rode [GEOGRAPHIC_DATA]"
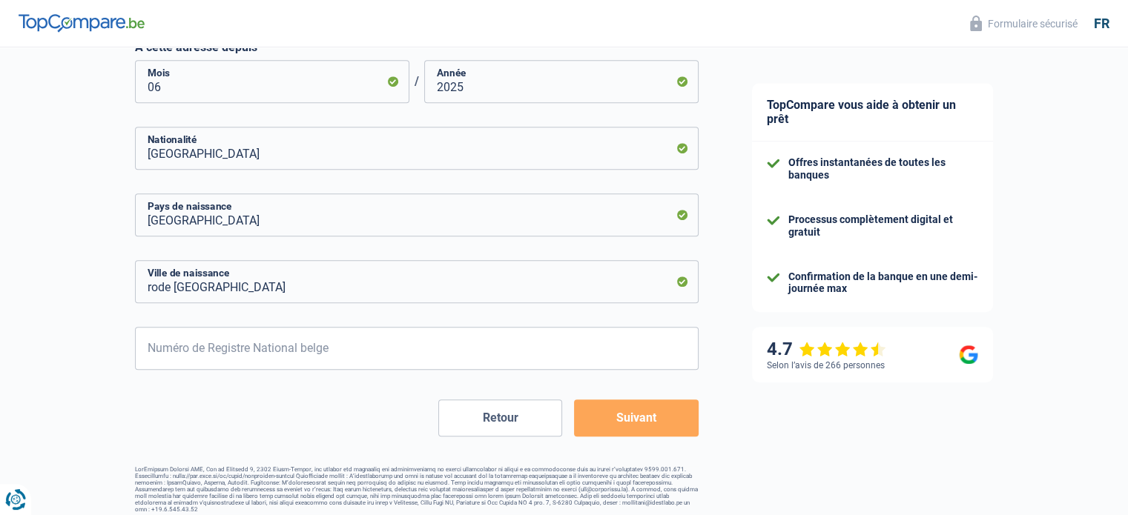
scroll to position [762, 0]
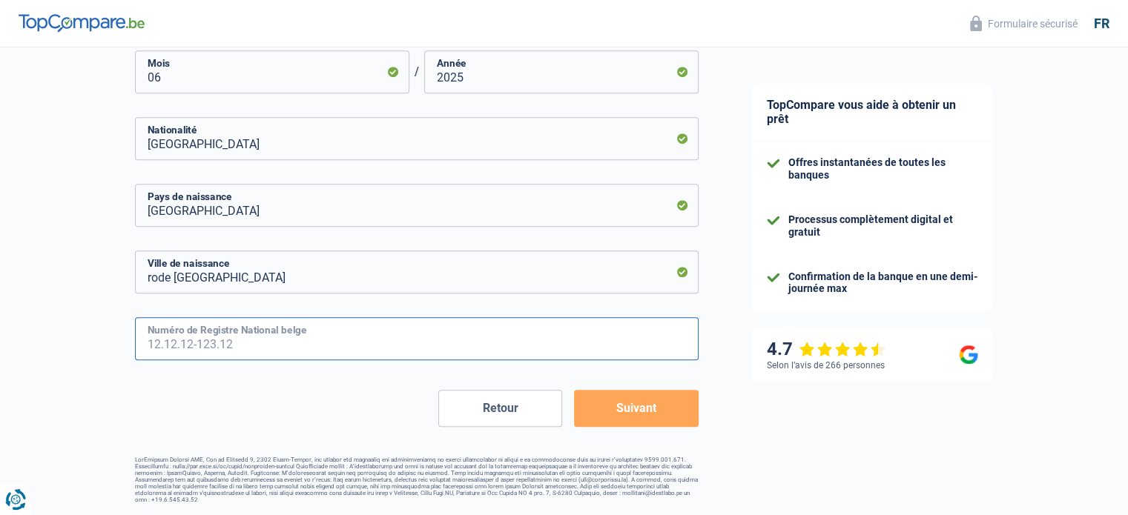
click at [344, 349] on input "Numéro de Registre National belge" at bounding box center [417, 338] width 564 height 43
click at [314, 335] on input "Numéro de Registre National belge" at bounding box center [417, 338] width 564 height 43
click at [237, 343] on input "Numéro de Registre National belge" at bounding box center [417, 338] width 564 height 43
